Goal: Information Seeking & Learning: Learn about a topic

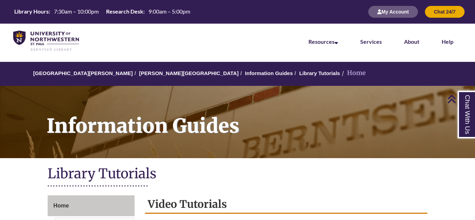
scroll to position [143, 0]
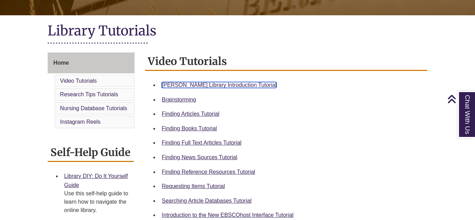
click at [196, 85] on link "[PERSON_NAME] Library Introduction Tutorial" at bounding box center [219, 85] width 115 height 6
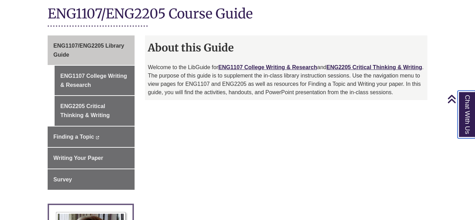
scroll to position [169, 0]
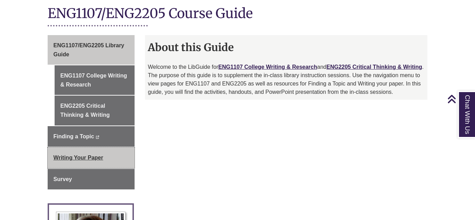
click at [98, 155] on span "Writing Your Paper" at bounding box center [79, 158] width 50 height 6
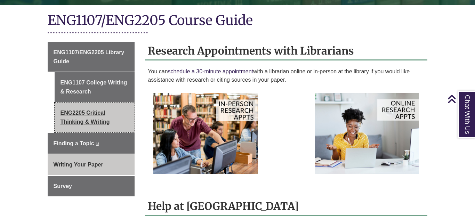
scroll to position [150, 0]
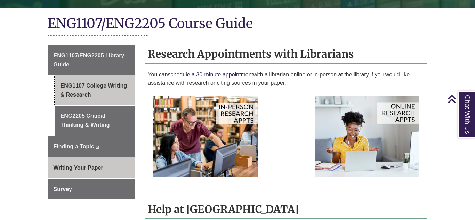
click at [84, 78] on link "ENG1107 College Writing & Research" at bounding box center [95, 91] width 80 height 30
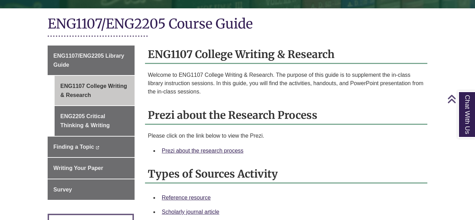
scroll to position [169, 0]
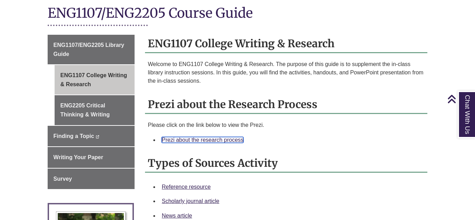
click at [185, 137] on link "Prezi about the research process" at bounding box center [203, 140] width 82 height 6
